Goal: Communication & Community: Answer question/provide support

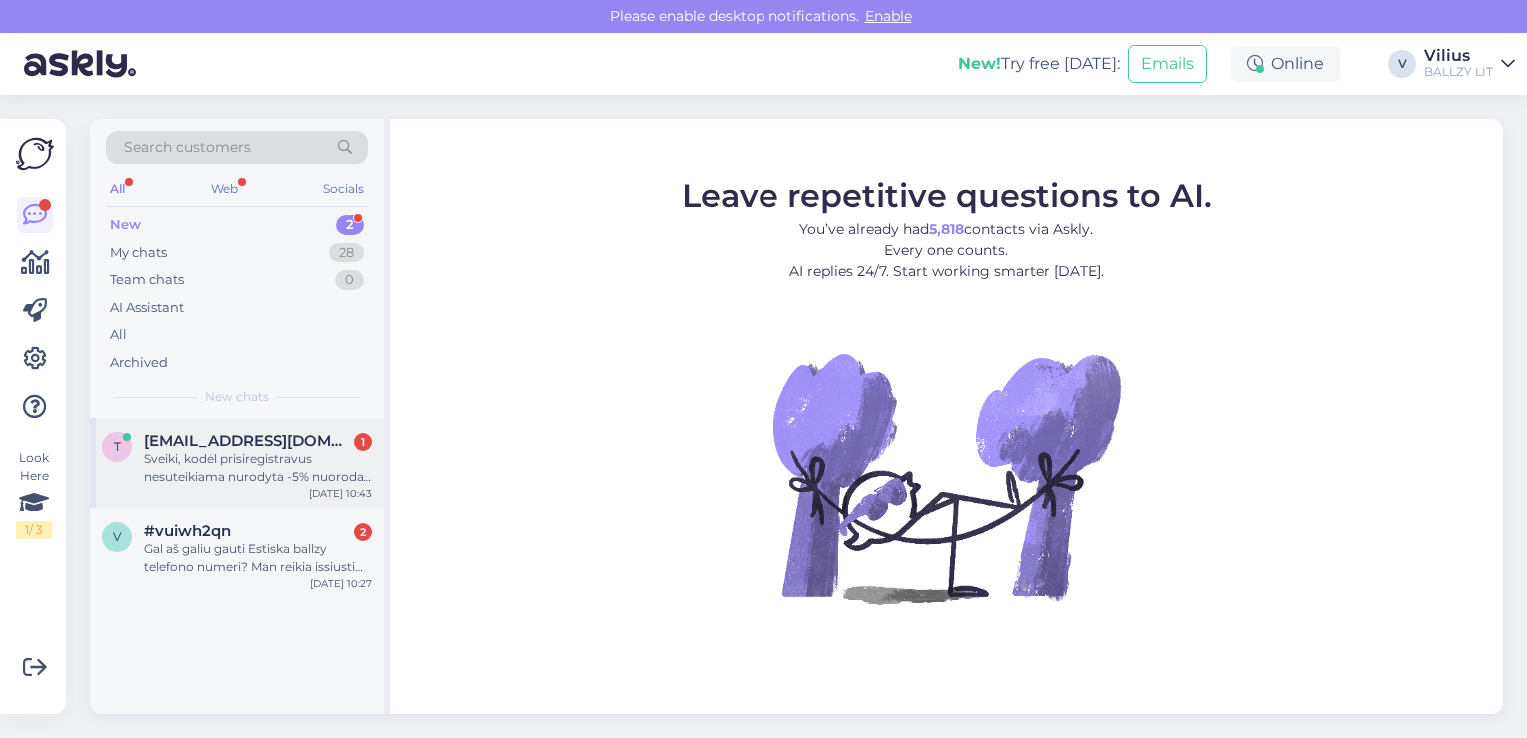
click at [231, 480] on div "Sveiki, kodėl prisiregistravus nesuteikiama nurodyta -5% nuoroda? Į paštą gavau…" at bounding box center [258, 468] width 228 height 36
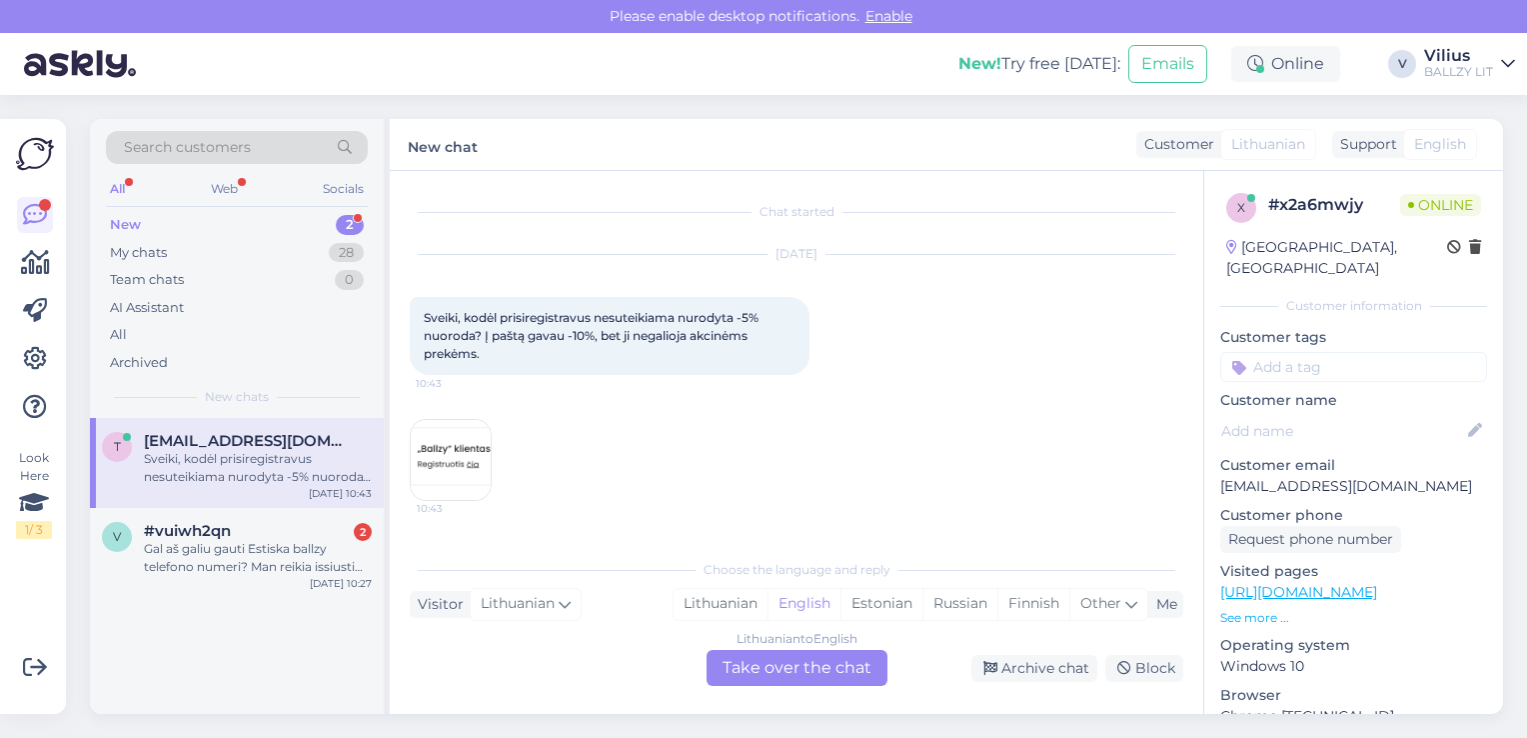
click at [445, 467] on img at bounding box center [451, 460] width 80 height 80
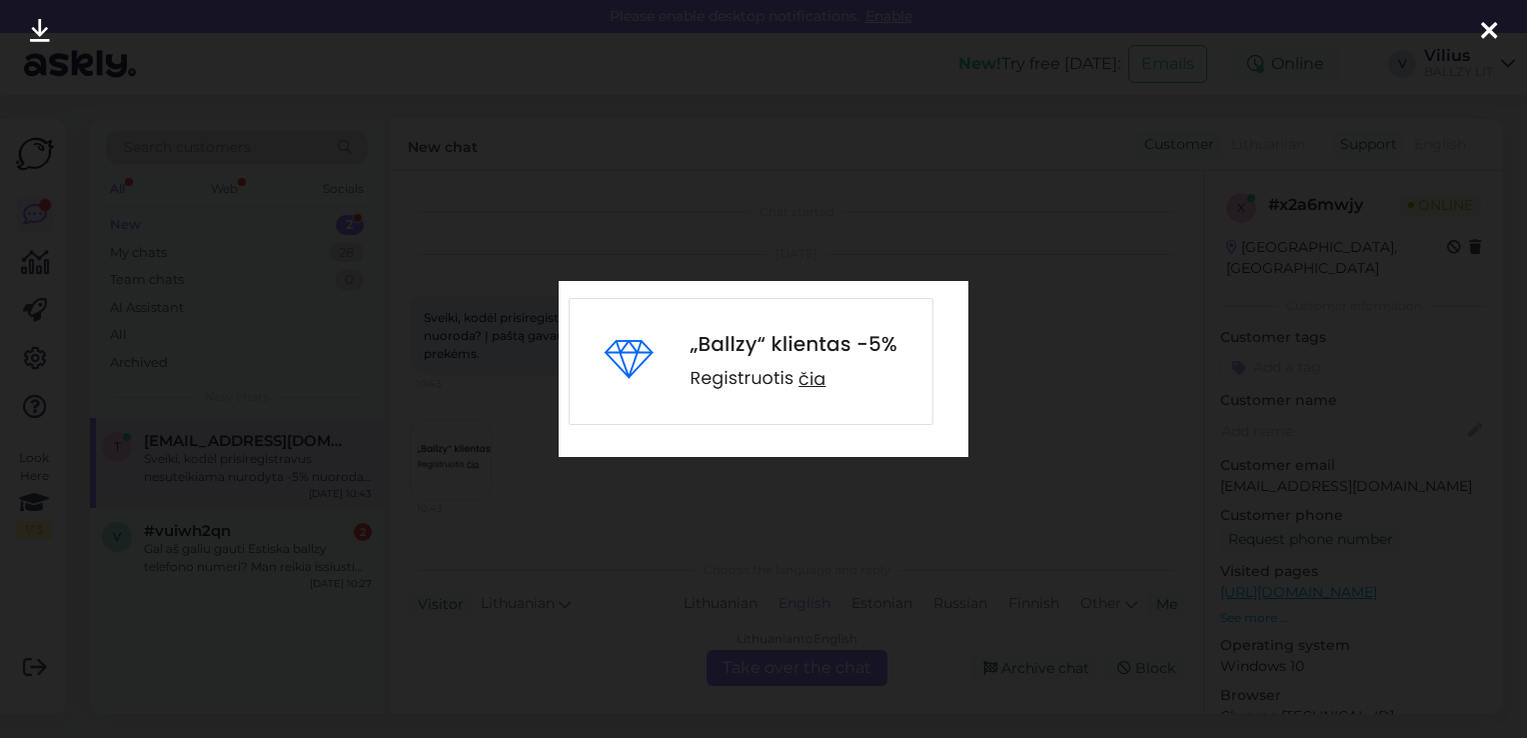
click at [671, 489] on div at bounding box center [763, 369] width 1527 height 738
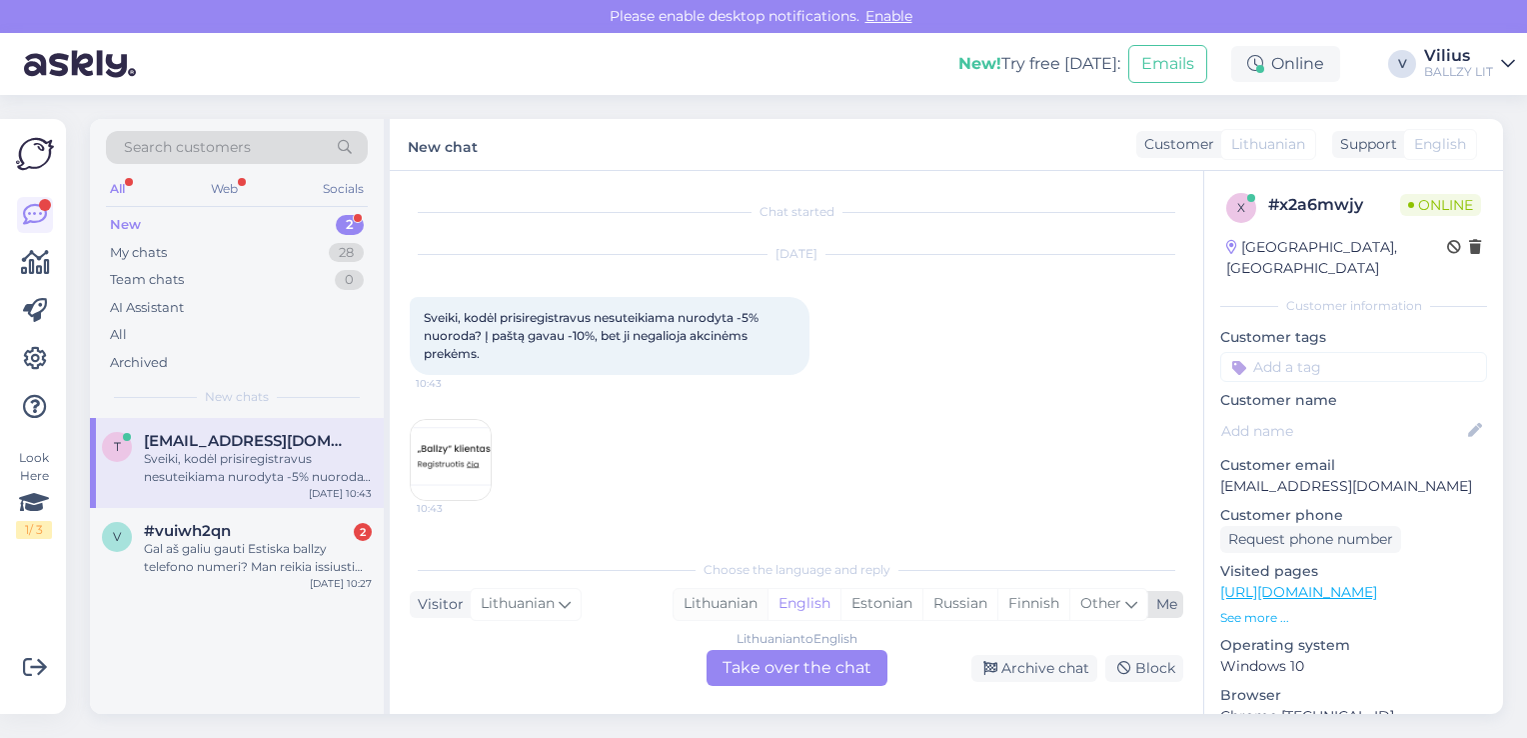
click at [756, 606] on div "Lithuanian" at bounding box center [721, 604] width 94 height 30
click at [812, 666] on div "Lithuanian to Lithuanian Take over the chat" at bounding box center [797, 668] width 181 height 36
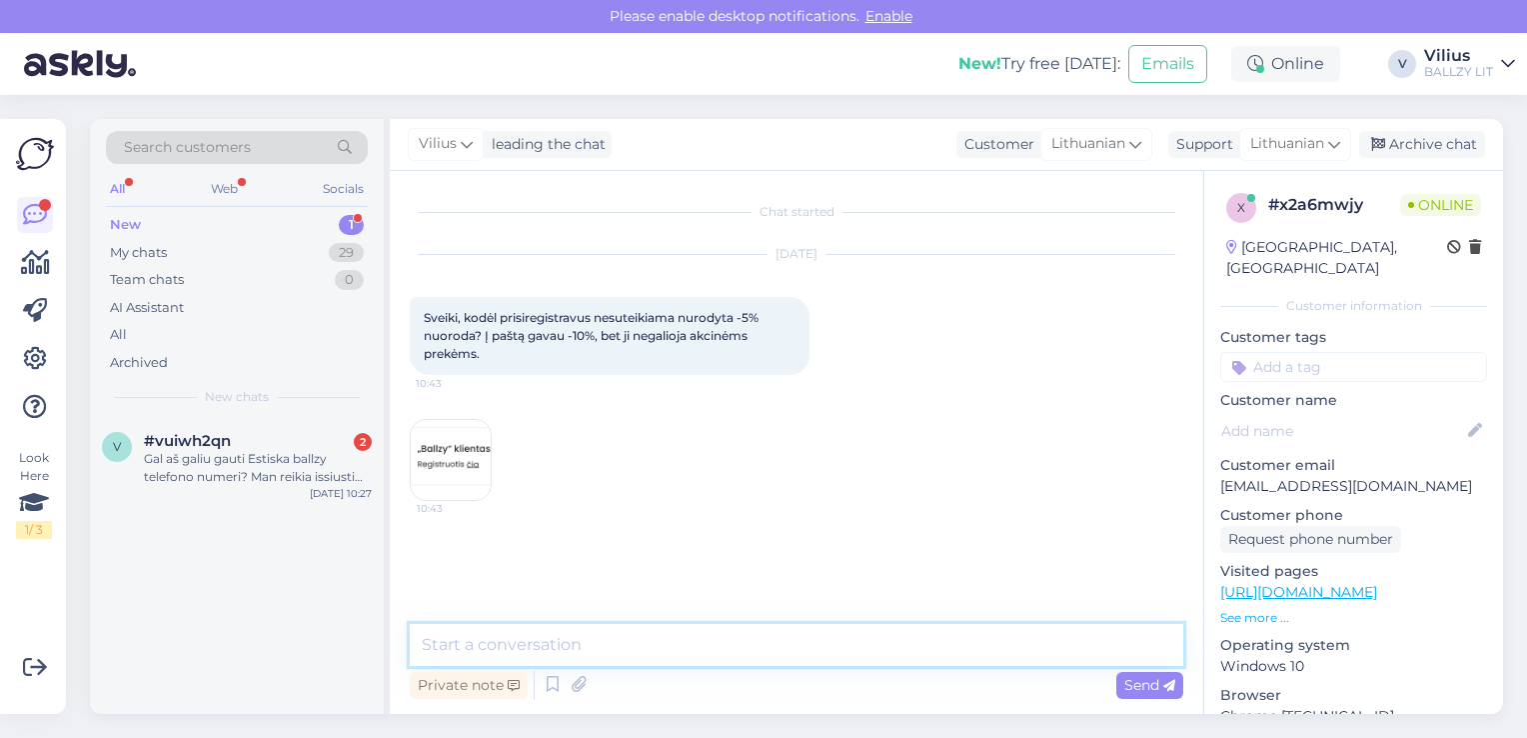
click at [789, 647] on textarea at bounding box center [797, 645] width 774 height 42
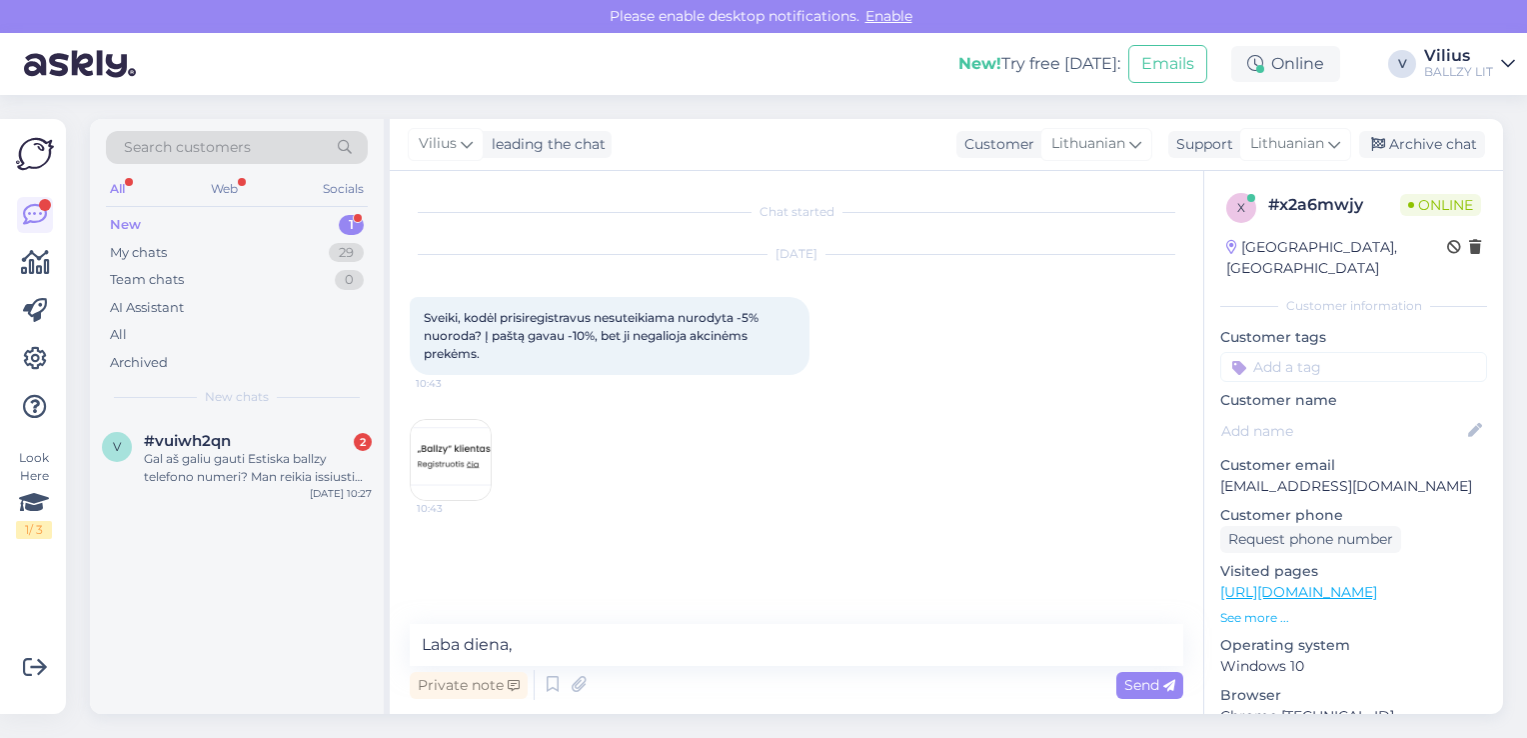
click at [465, 437] on img at bounding box center [451, 460] width 80 height 80
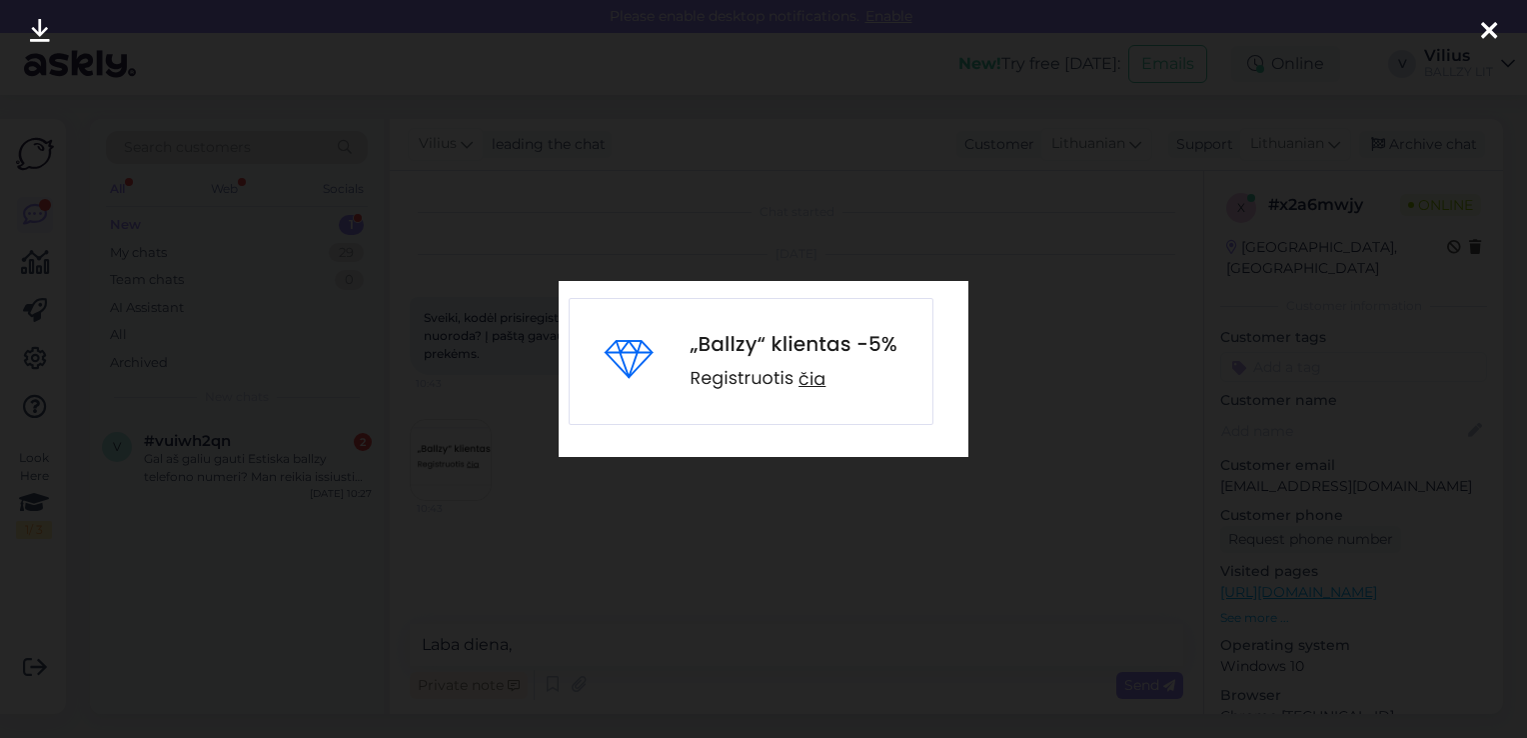
click at [624, 535] on div at bounding box center [763, 369] width 1527 height 738
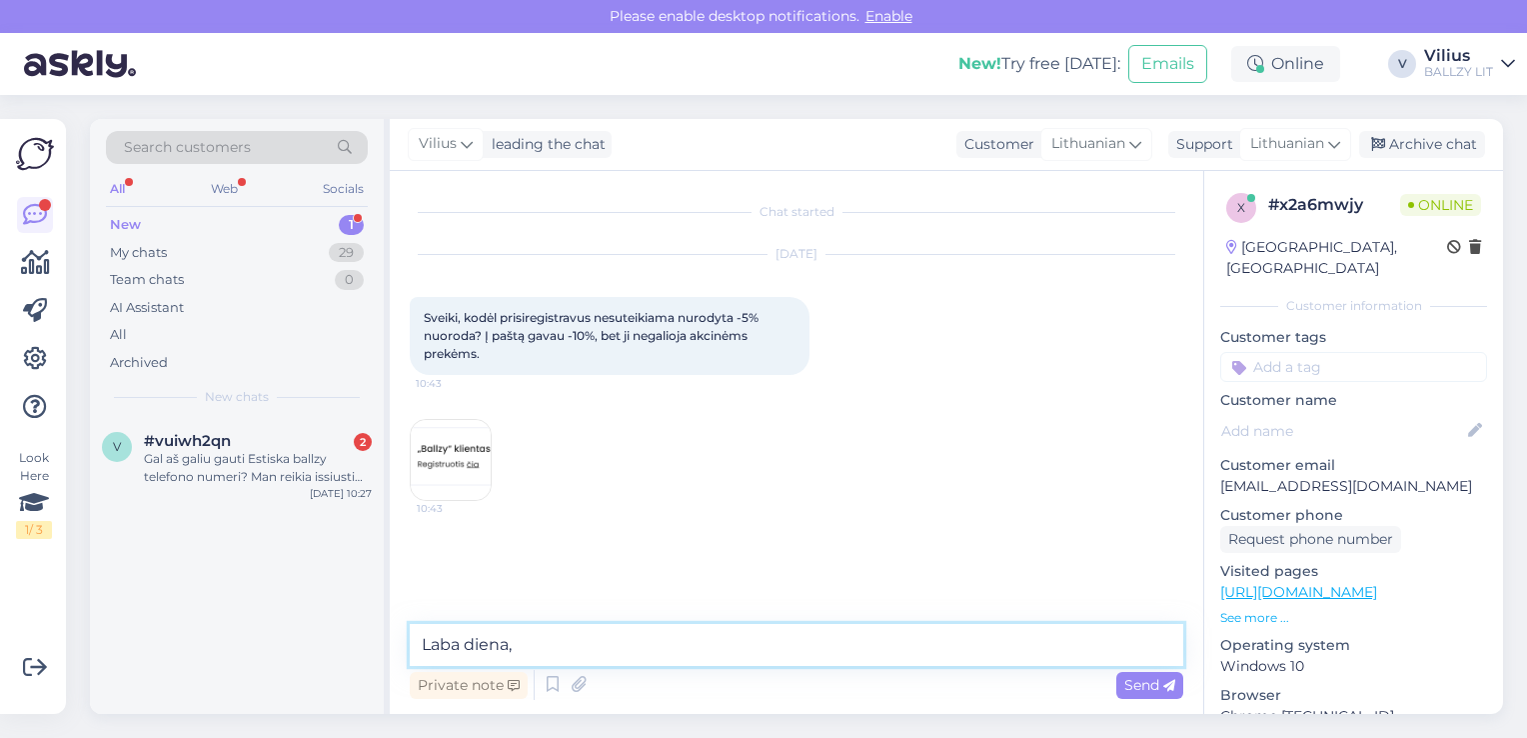
click at [557, 646] on textarea "Laba diena," at bounding box center [797, 645] width 774 height 42
click at [880, 644] on textarea "Laba diena, kurioje tiksliai vietoje matote šį -5% pasi8" at bounding box center [797, 645] width 774 height 42
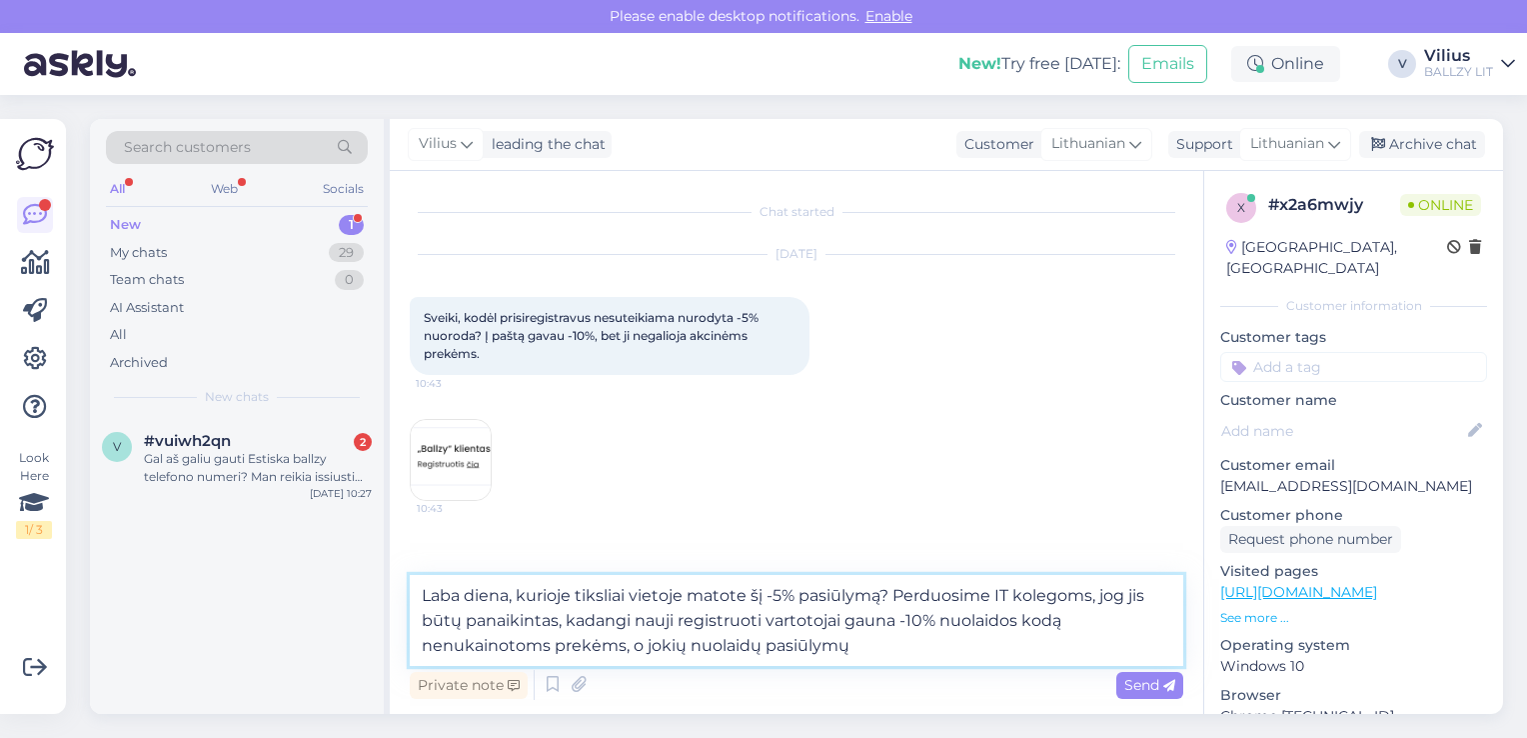
click at [689, 653] on textarea "Laba diena, kurioje tiksliai vietoje matote šį -5% pasiūlymą? Perduosime IT kol…" at bounding box center [797, 620] width 774 height 91
click at [956, 641] on textarea "Laba diena, kurioje tiksliai vietoje matote šį -5% pasiūlymą? Perduosime IT kol…" at bounding box center [797, 620] width 774 height 91
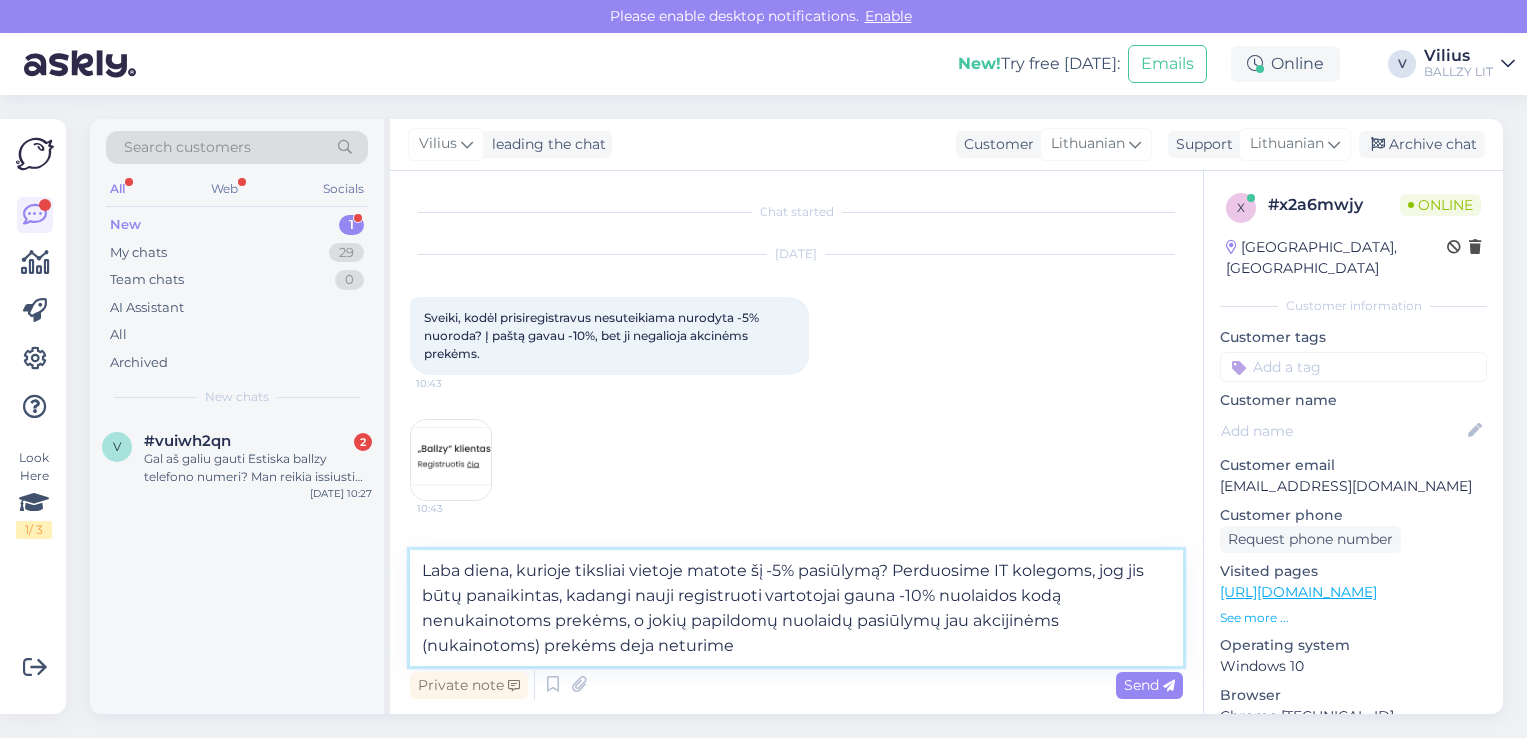
type textarea "Laba diena, kurioje tiksliai vietoje matote šį -5% pasiūlymą? Perduosime IT kol…"
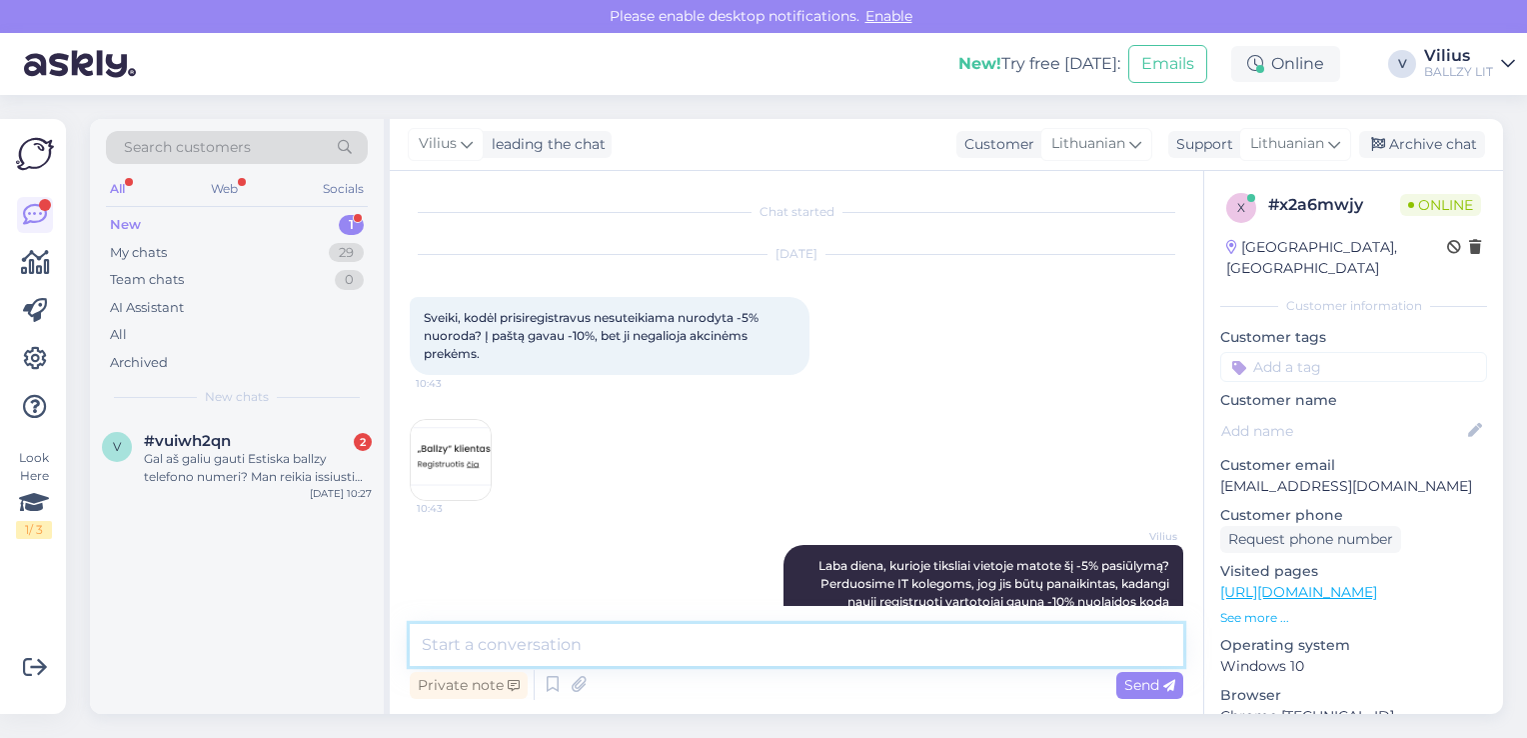
scroll to position [92, 0]
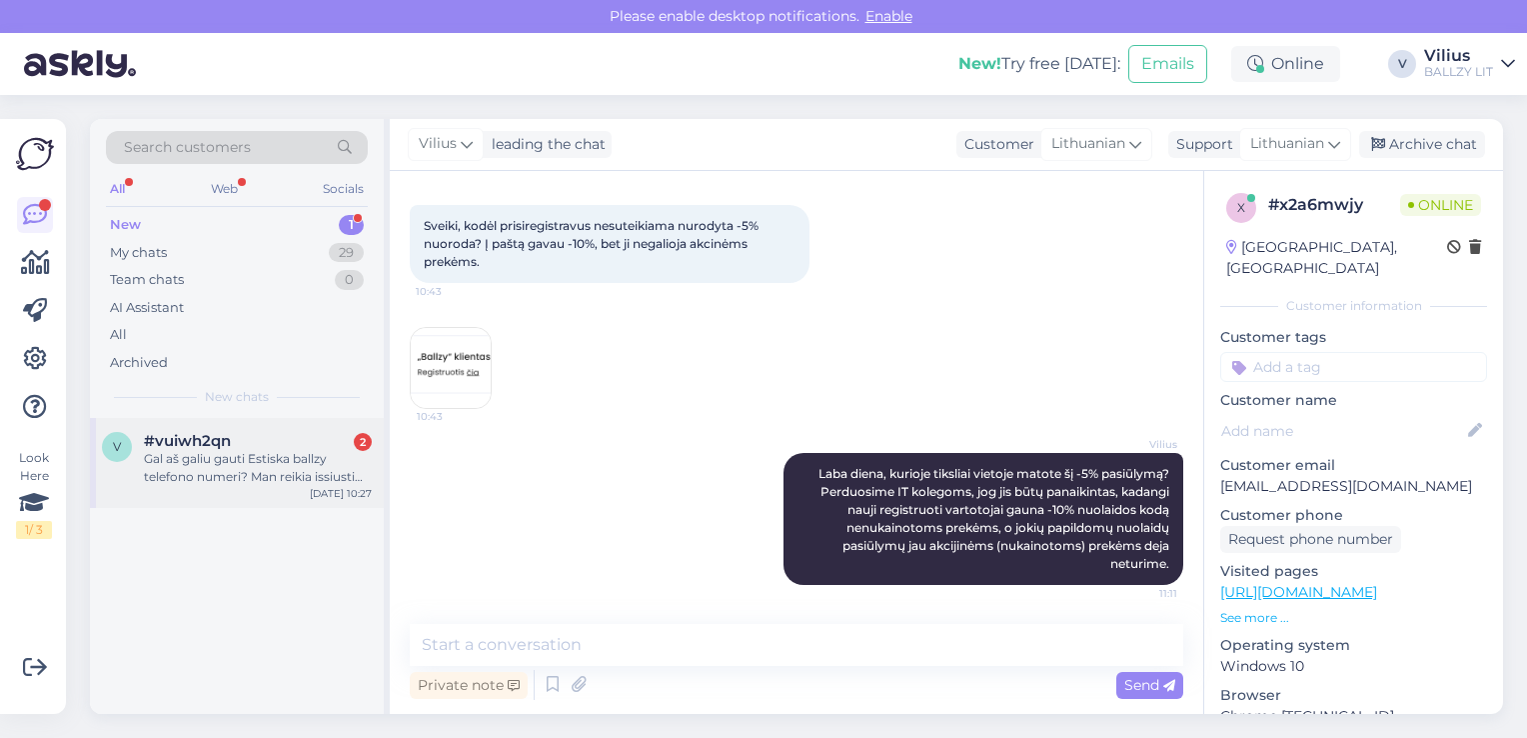
click at [266, 476] on div "Gal aš galiu gauti Estiska ballzy telefono numeri? Man reikia issiusti siunta,b…" at bounding box center [258, 468] width 228 height 36
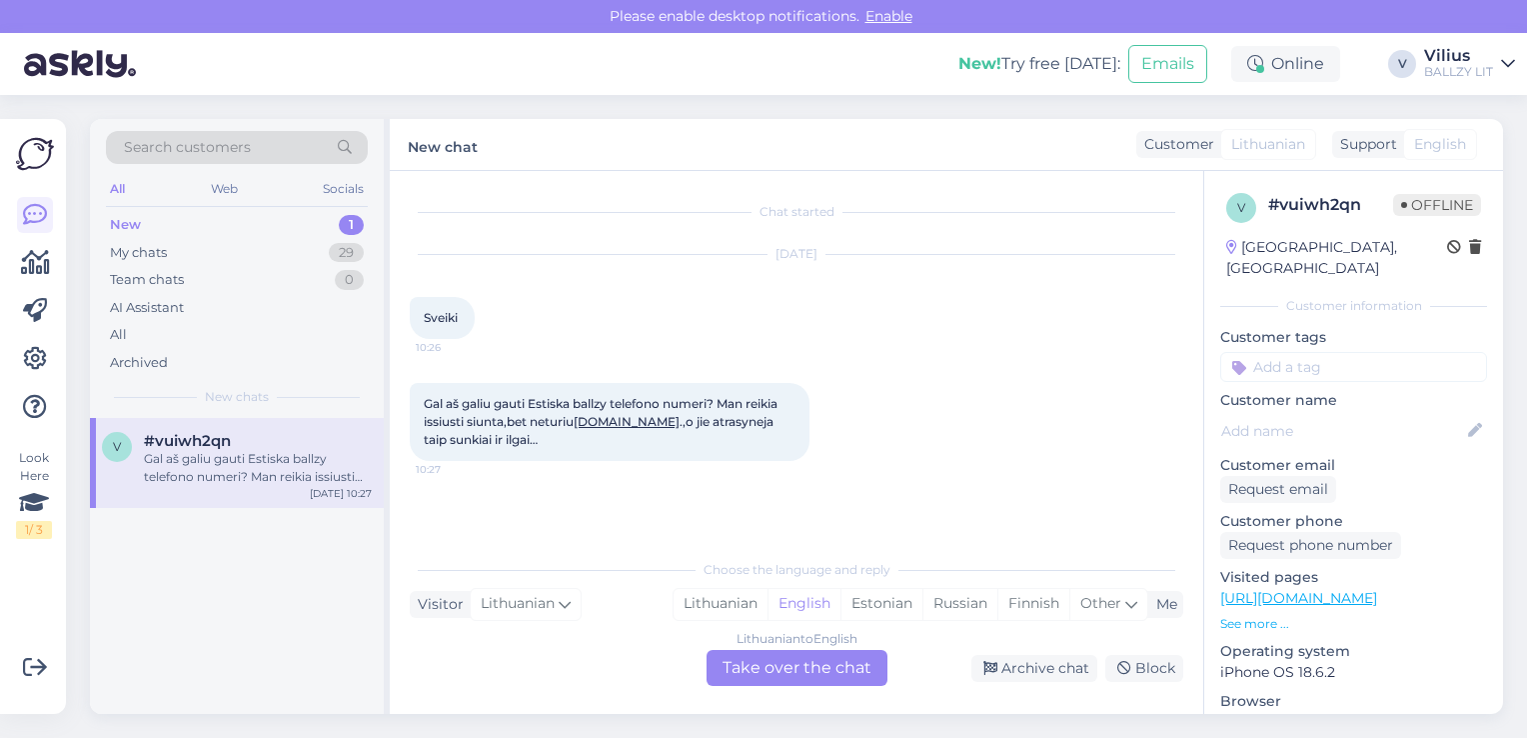
scroll to position [0, 0]
click at [705, 604] on div "Lithuanian" at bounding box center [721, 604] width 94 height 30
click at [754, 657] on div "Lithuanian to Lithuanian Take over the chat" at bounding box center [797, 668] width 181 height 36
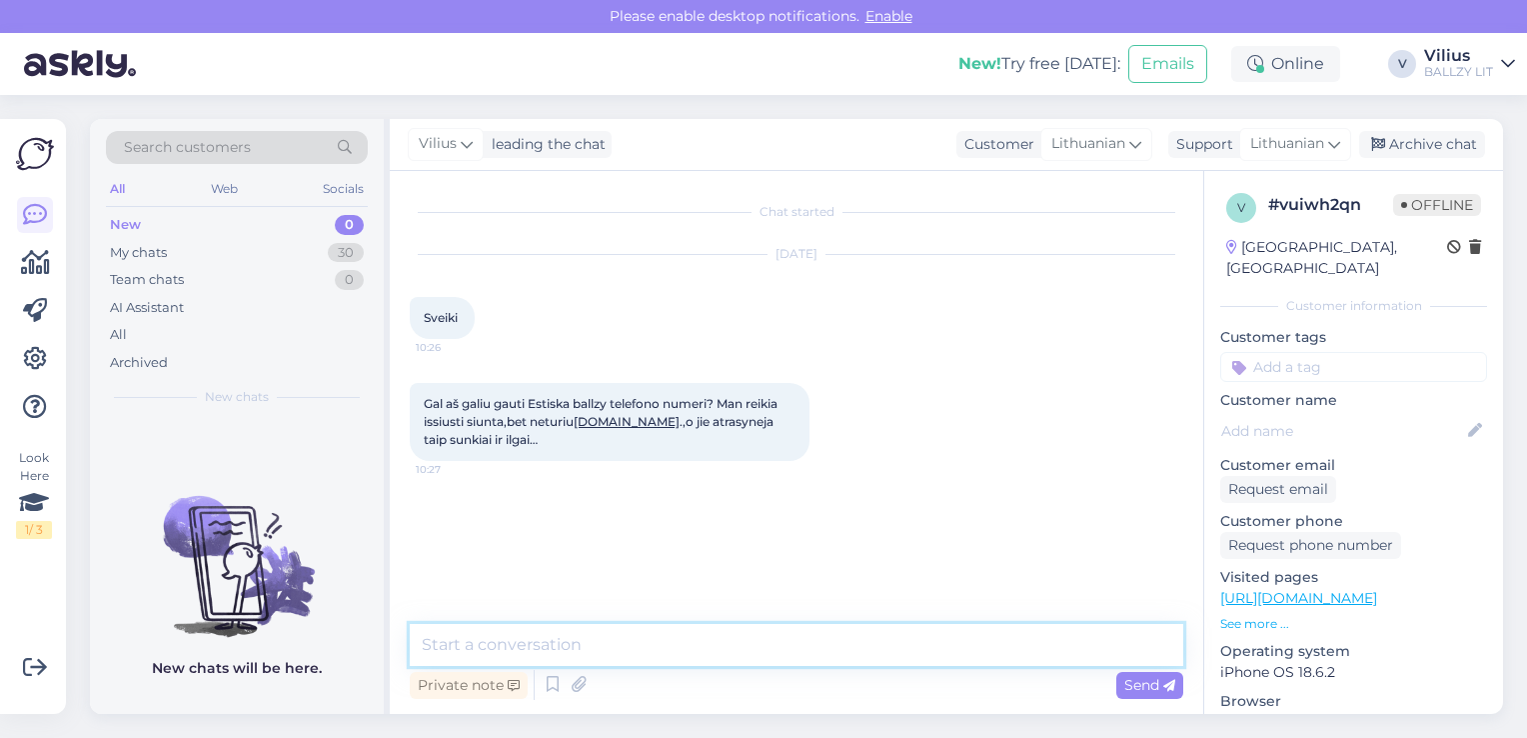
click at [754, 650] on textarea at bounding box center [797, 645] width 774 height 42
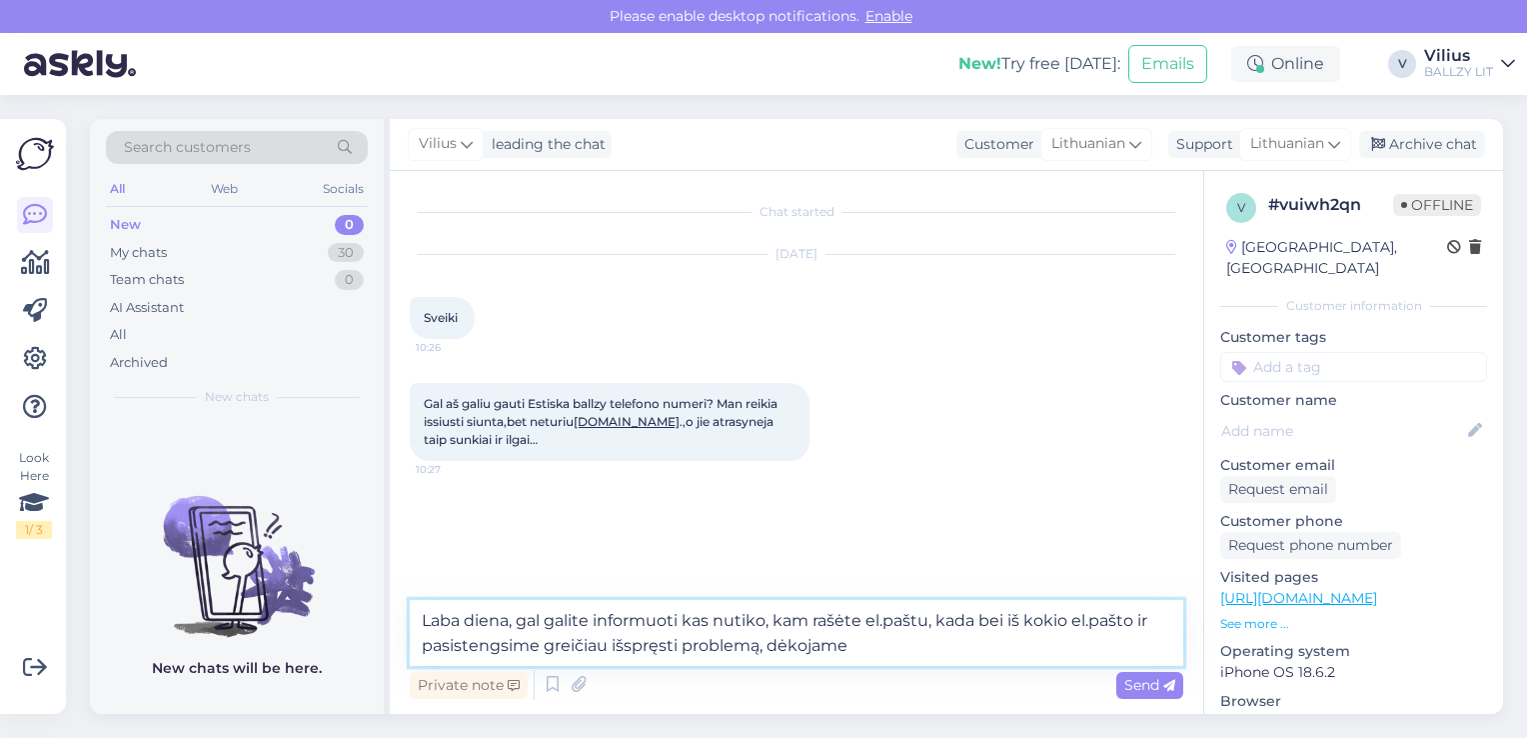
type textarea "Laba diena, gal galite informuoti kas nutiko, kam rašėte el.paštu, kada bei iš …"
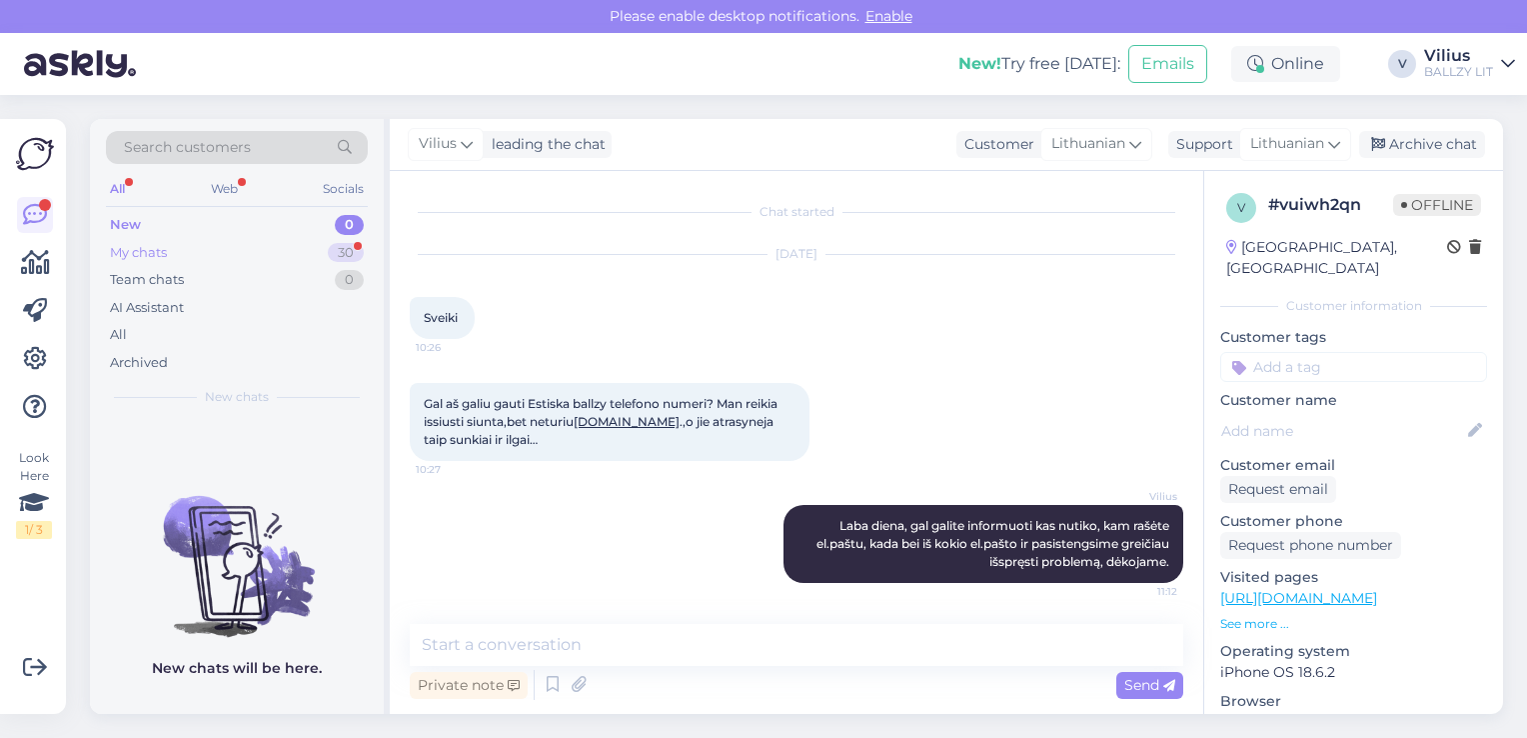
click at [223, 250] on div "My chats 30" at bounding box center [237, 253] width 262 height 28
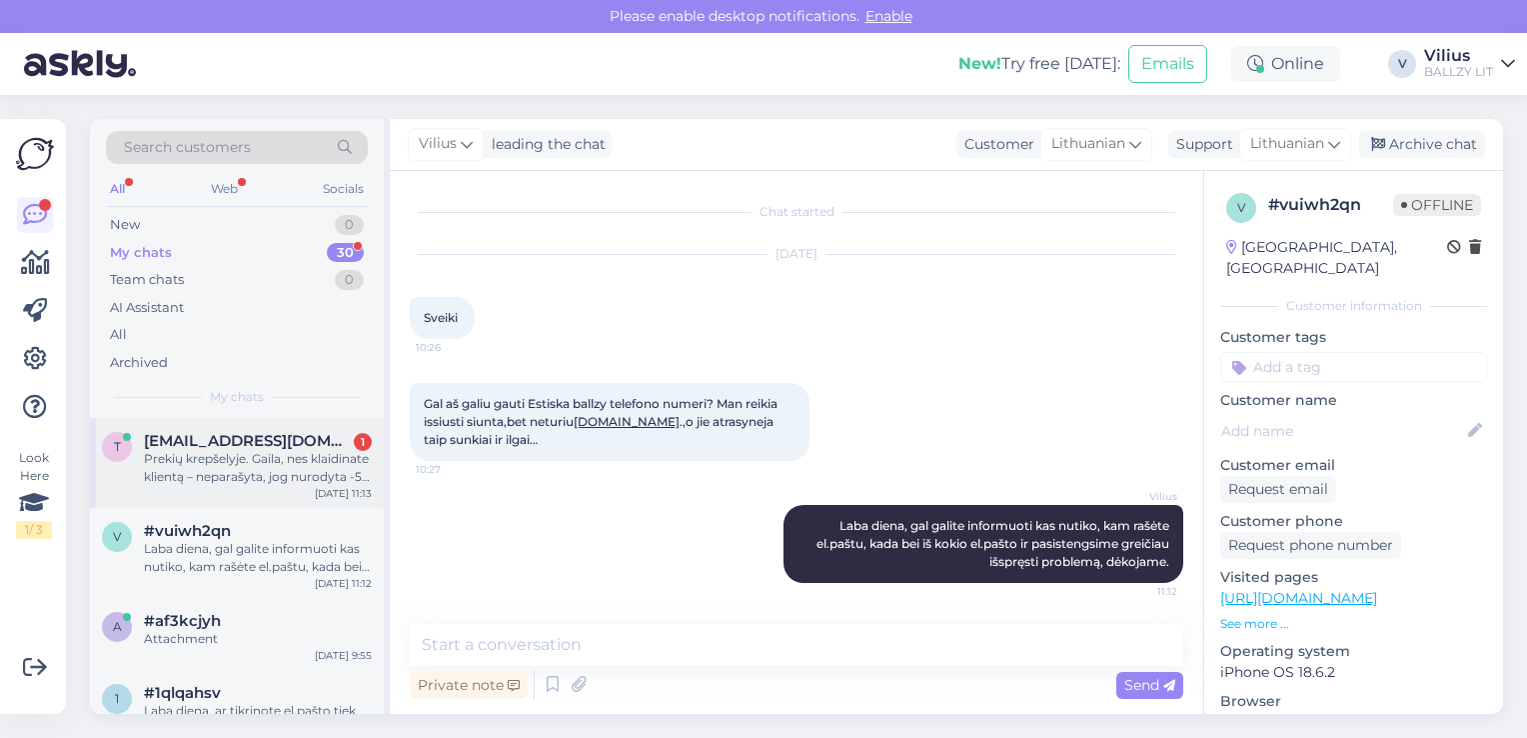
click at [253, 473] on div "Prekių krepšelyje. Gaila, nes klaidinate klientą – neparašyta, jog nurodyta -5%…" at bounding box center [258, 468] width 228 height 36
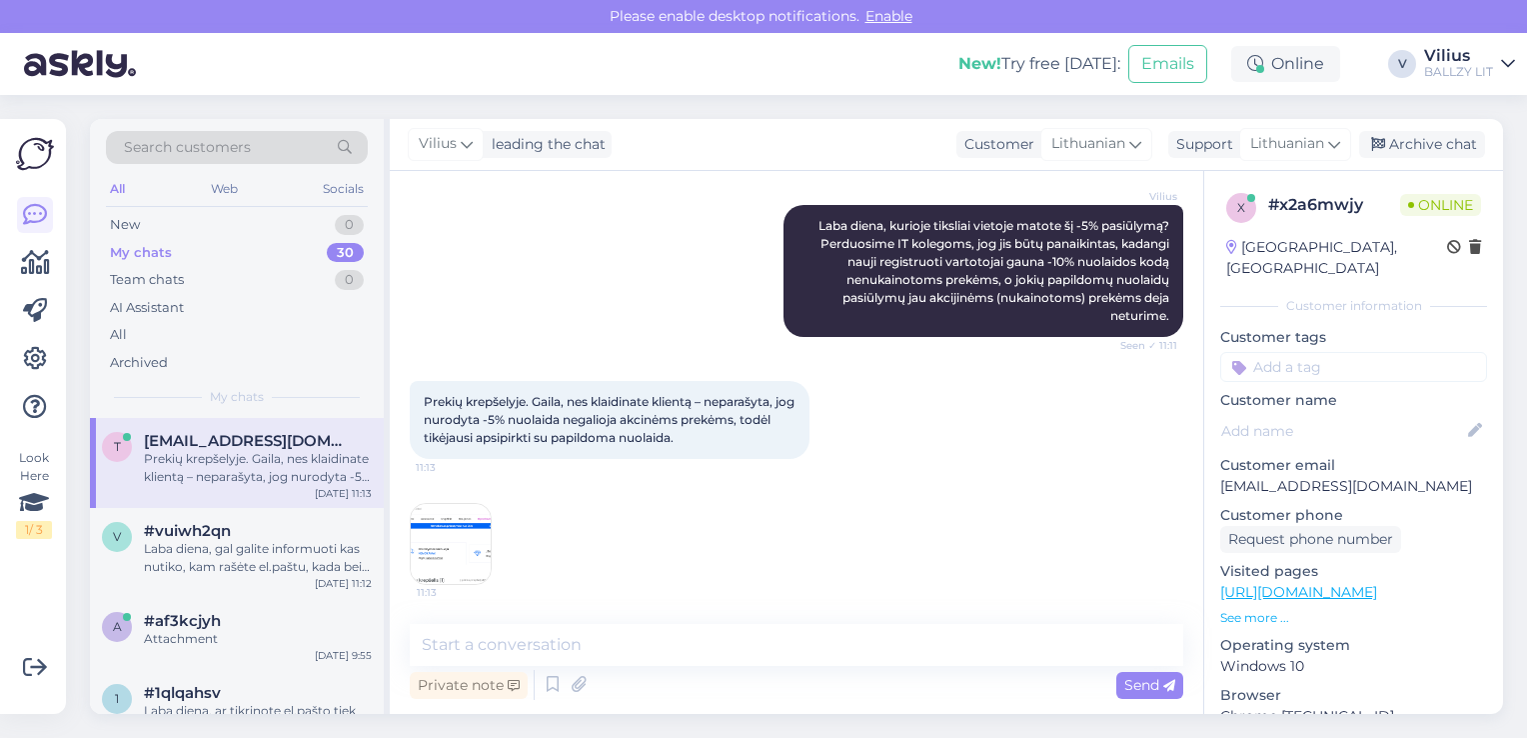
click at [448, 548] on img at bounding box center [451, 544] width 80 height 80
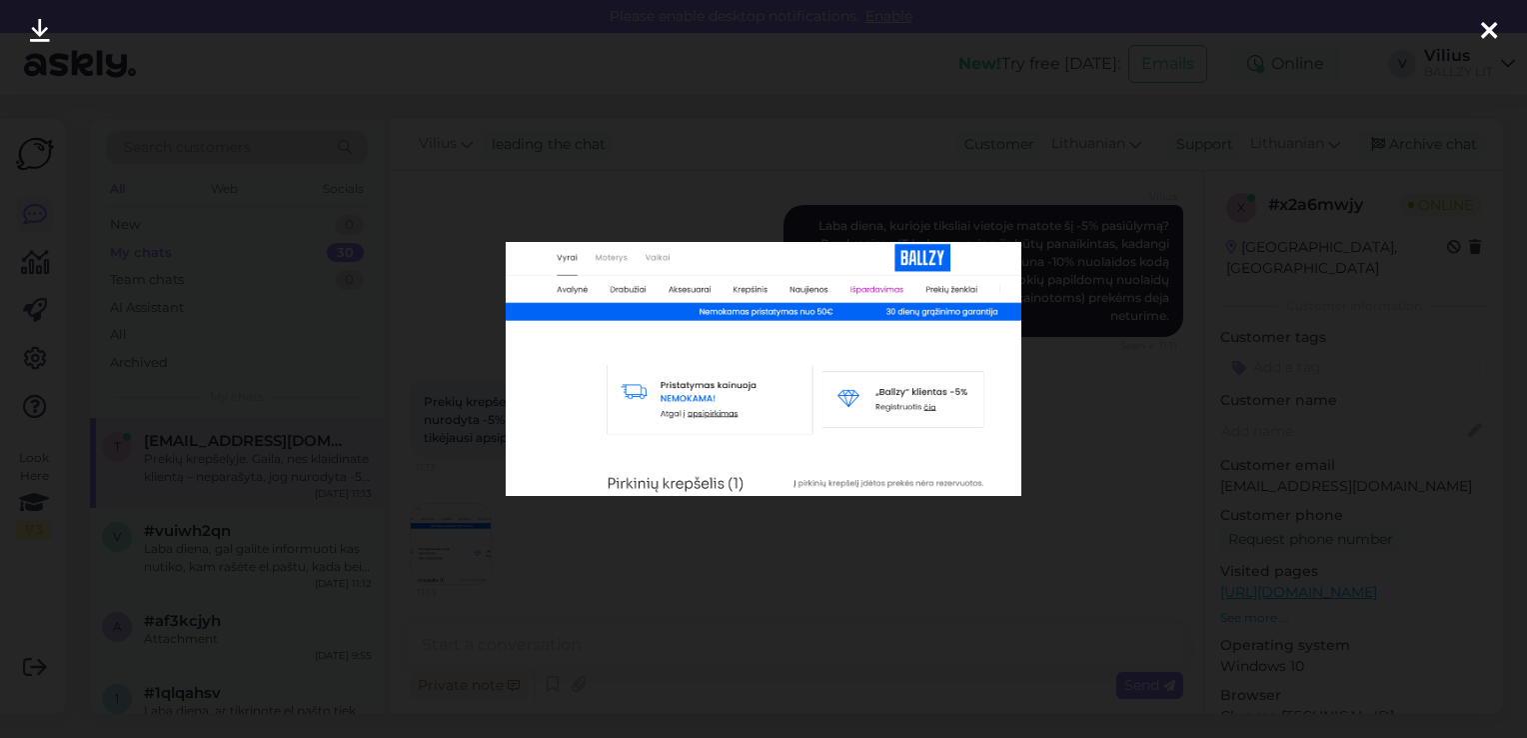
click at [1066, 555] on div at bounding box center [763, 369] width 1527 height 738
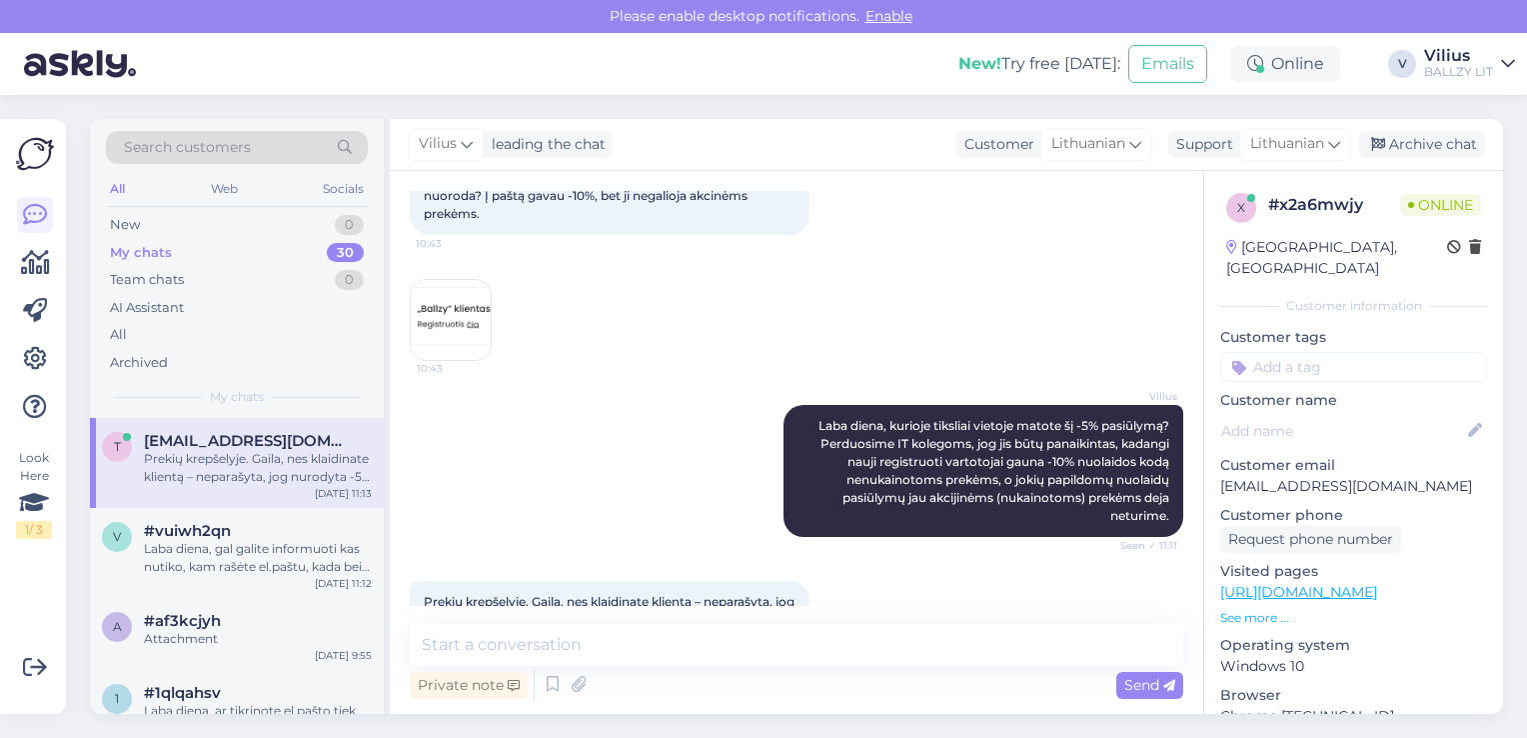
scroll to position [0, 0]
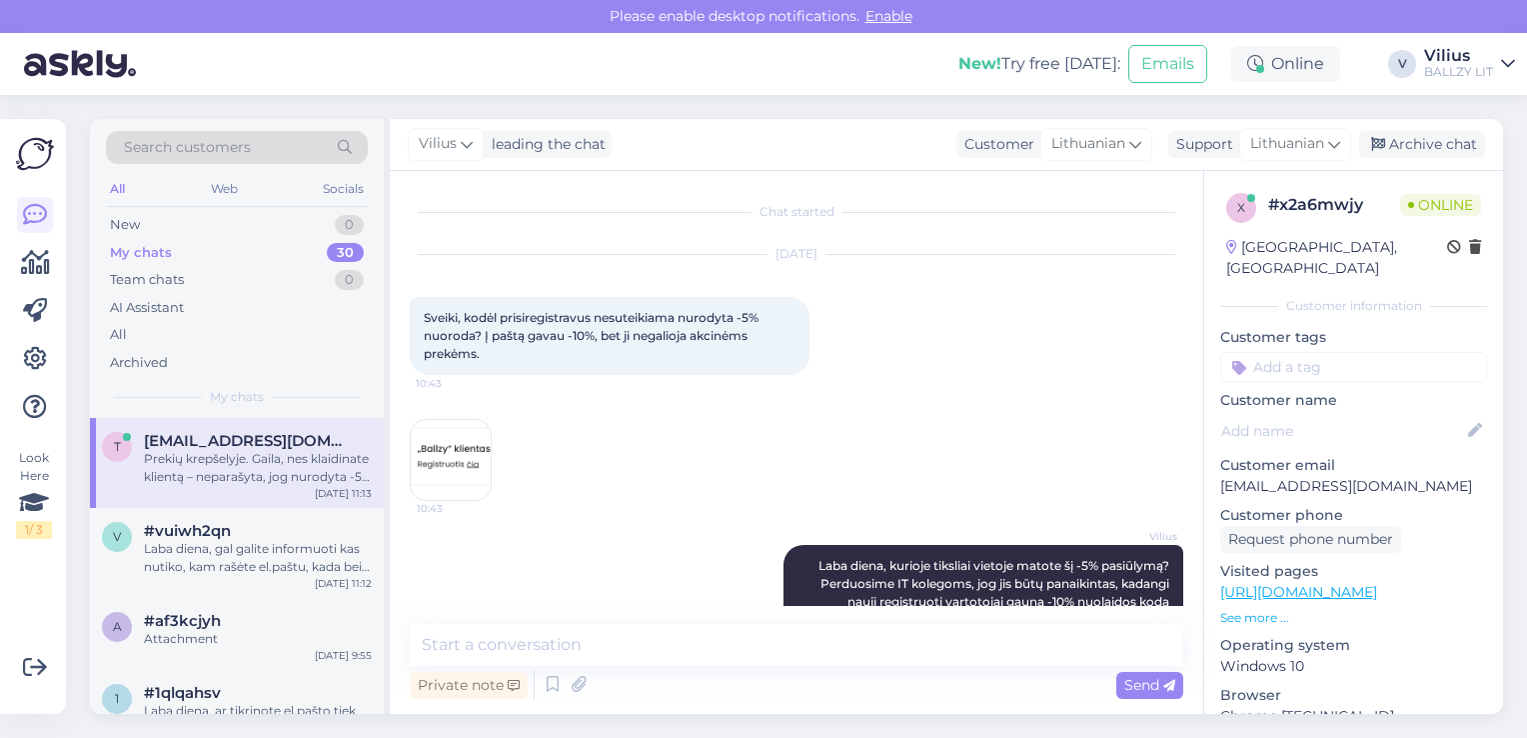
click at [428, 460] on img at bounding box center [451, 460] width 80 height 80
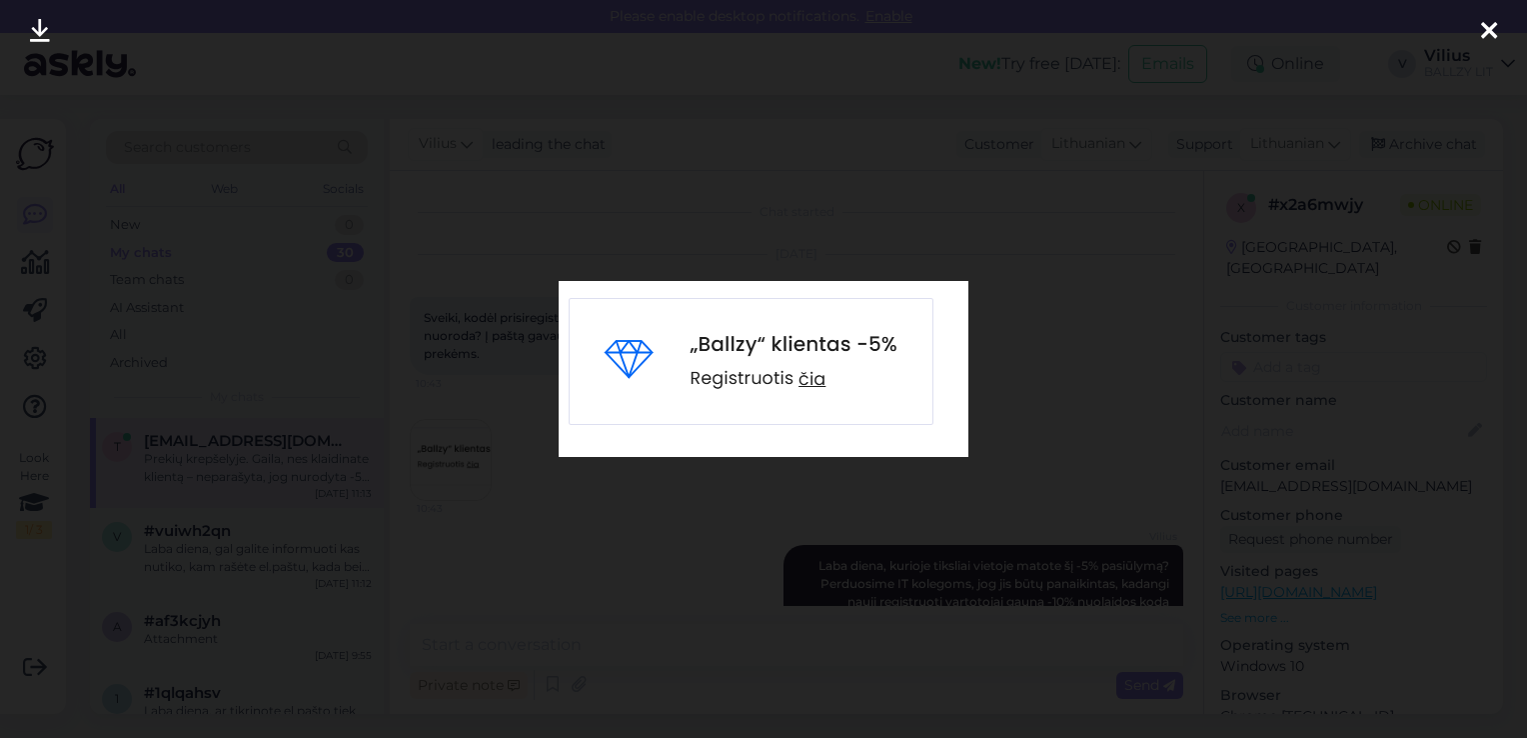
click at [614, 514] on div at bounding box center [763, 369] width 1527 height 738
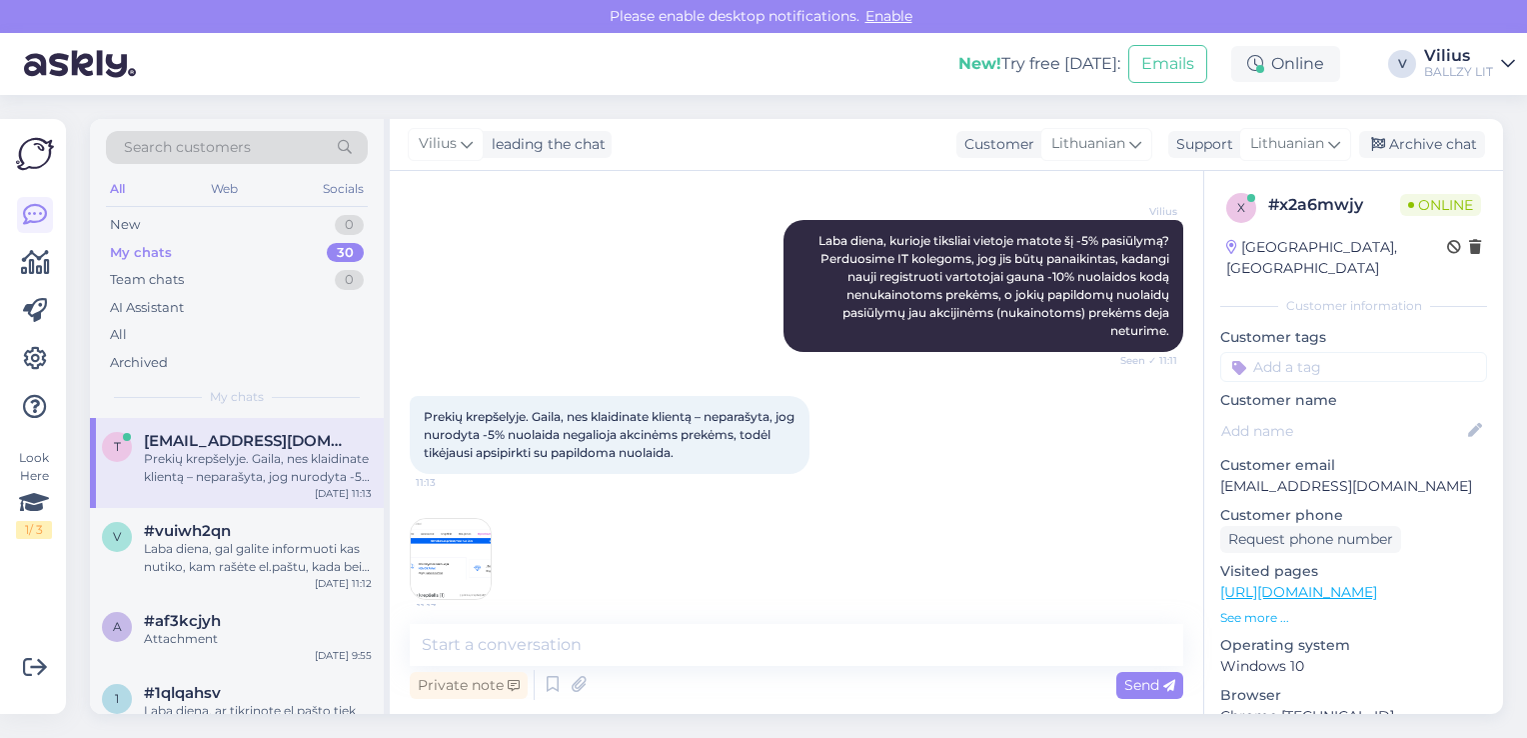
scroll to position [340, 0]
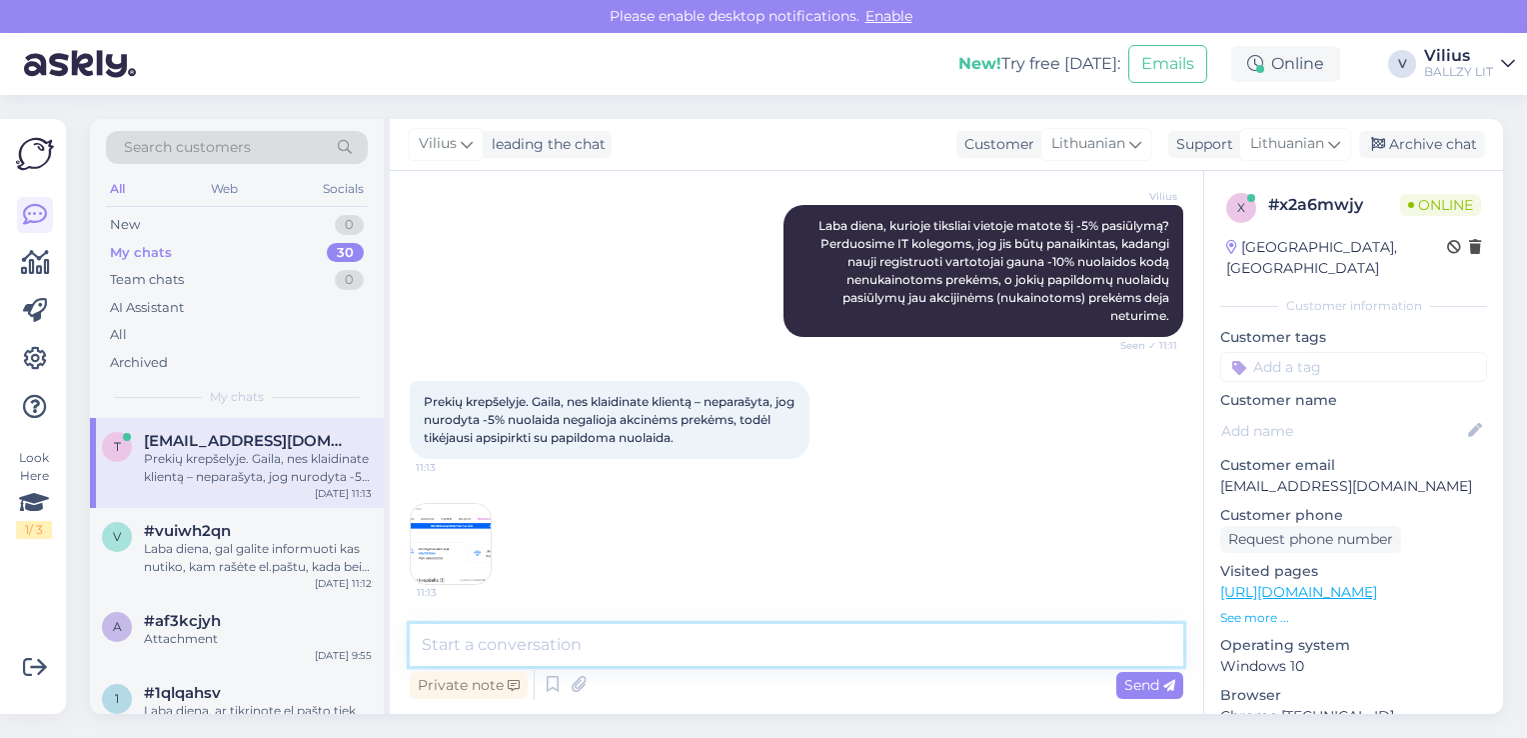
click at [655, 639] on textarea at bounding box center [797, 645] width 774 height 42
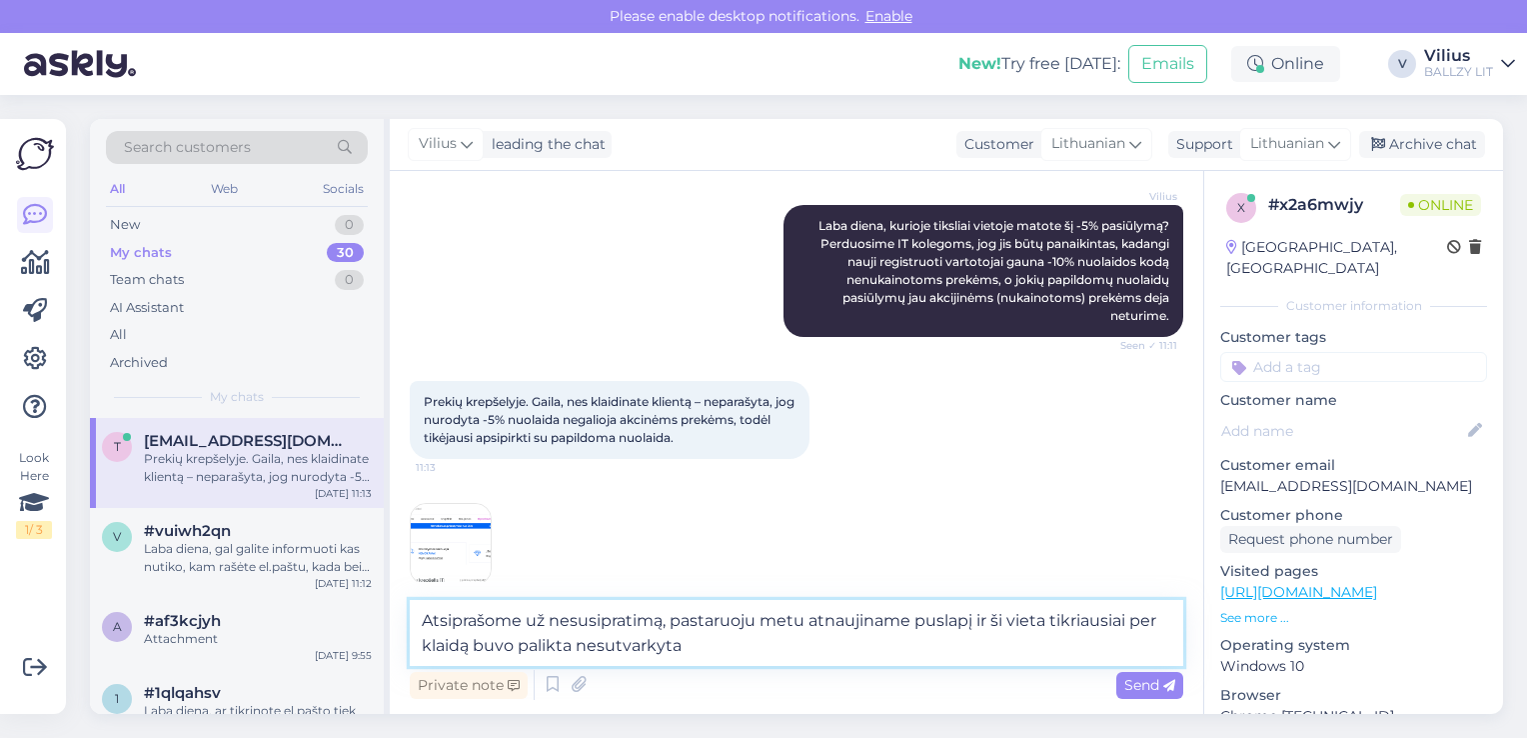
type textarea "Atsiprašome už nesusipratimą, pastaruoju metu atnaujiname puslapį ir ši vieta t…"
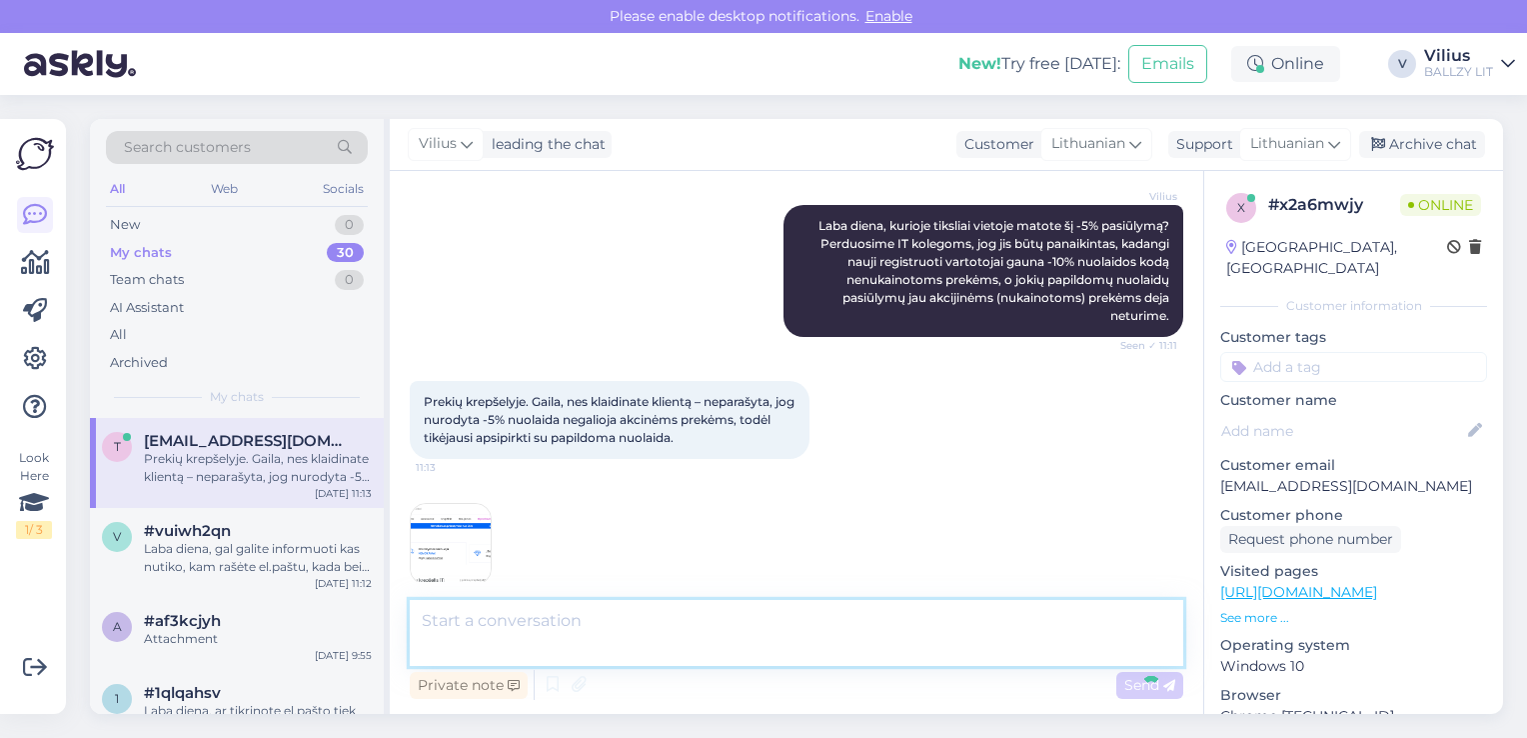
scroll to position [462, 0]
